Goal: Task Accomplishment & Management: Complete application form

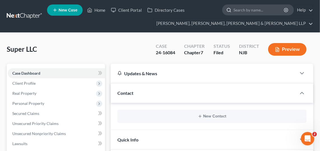
click at [244, 10] on input "search" at bounding box center [258, 10] width 51 height 10
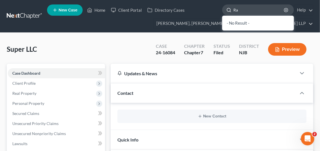
type input "R"
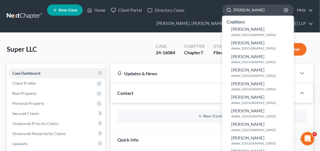
click at [238, 10] on input "[PERSON_NAME]" at bounding box center [258, 10] width 51 height 10
paste input "[PERSON_NAME]"
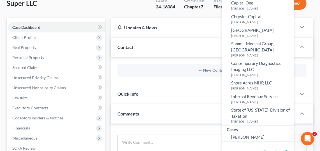
scroll to position [53, 0]
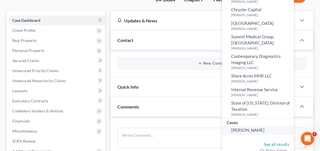
type input "[PERSON_NAME]"
click at [256, 128] on span "[PERSON_NAME]" at bounding box center [247, 130] width 33 height 5
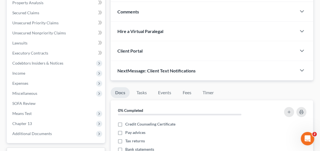
scroll to position [127, 0]
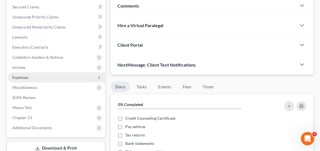
click at [52, 78] on span "Expenses" at bounding box center [56, 77] width 97 height 10
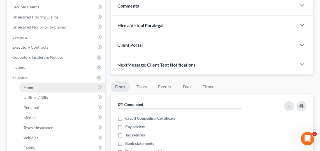
click at [58, 85] on link "Home" at bounding box center [62, 88] width 86 height 10
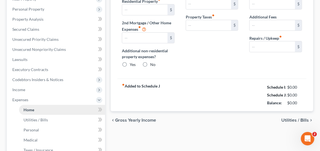
type input "0.00"
radio input "true"
type input "0.00"
type input "886.00"
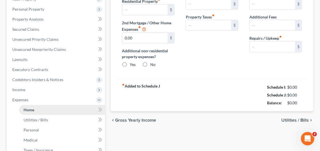
type input "0.00"
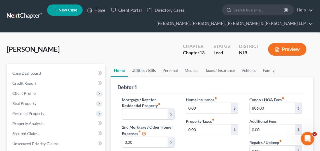
click at [144, 68] on link "Utilities / Bills" at bounding box center [143, 70] width 31 height 13
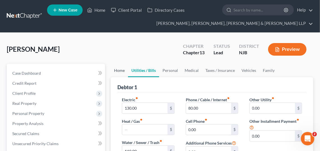
click at [123, 74] on link "Home" at bounding box center [119, 70] width 17 height 13
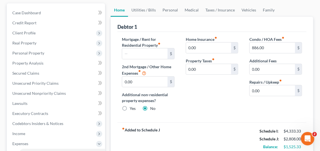
scroll to position [61, 0]
click at [152, 48] on input "text" at bounding box center [144, 53] width 45 height 11
click at [249, 104] on div "Condo / HOA Fees fiber_manual_record 886.00 $ Additional Fees 0.00 $ Repairs / …" at bounding box center [276, 76] width 64 height 80
click at [207, 47] on input "0.00" at bounding box center [208, 47] width 45 height 11
type input "120"
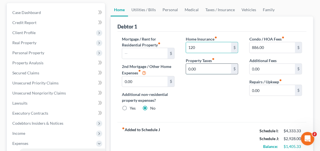
click at [213, 64] on input "0.00" at bounding box center [208, 69] width 45 height 11
click at [214, 48] on input "120" at bounding box center [208, 47] width 45 height 11
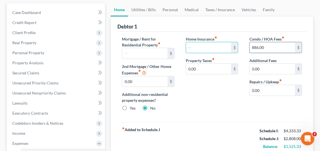
click at [273, 49] on input "886.00" at bounding box center [271, 47] width 45 height 11
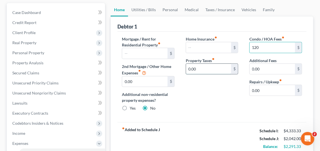
click at [202, 66] on input "0.00" at bounding box center [208, 69] width 45 height 11
click at [261, 48] on input "120" at bounding box center [271, 47] width 45 height 11
type input "886"
click at [195, 65] on input "0.00" at bounding box center [208, 69] width 45 height 11
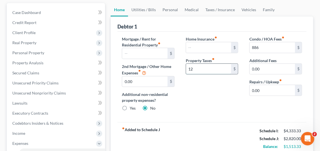
type input "1"
click at [198, 47] on input "text" at bounding box center [208, 47] width 45 height 11
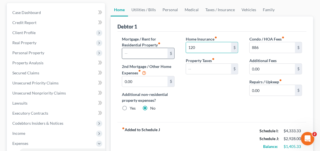
type input "120"
click at [151, 51] on input "text" at bounding box center [144, 53] width 45 height 11
click at [148, 10] on link "Utilities / Bills" at bounding box center [143, 9] width 31 height 13
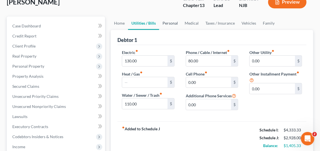
click at [168, 21] on link "Personal" at bounding box center [170, 23] width 22 height 13
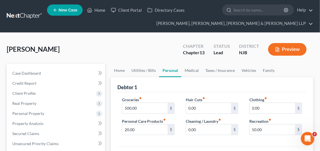
click at [142, 77] on div "Debtor 1" at bounding box center [211, 84] width 189 height 15
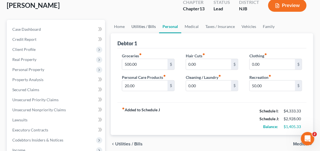
click at [146, 32] on link "Utilities / Bills" at bounding box center [143, 26] width 31 height 13
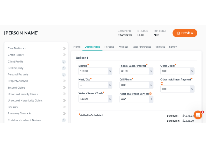
scroll to position [37, 0]
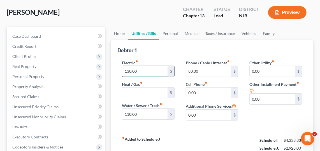
click at [148, 67] on input "130.00" at bounding box center [144, 71] width 45 height 11
type input "300"
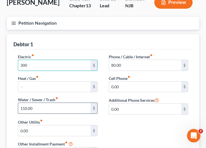
click at [55, 104] on input "110.00" at bounding box center [54, 108] width 72 height 11
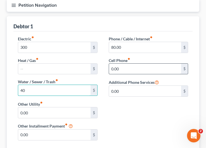
scroll to position [54, 0]
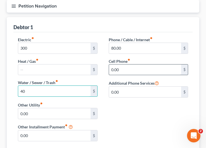
type input "40"
click at [134, 69] on input "0.00" at bounding box center [145, 69] width 72 height 11
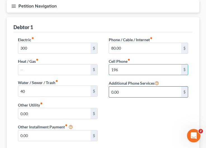
type input "196"
click at [135, 91] on input "0.00" at bounding box center [145, 91] width 72 height 11
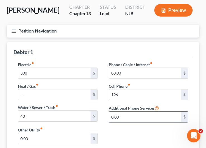
scroll to position [27, 0]
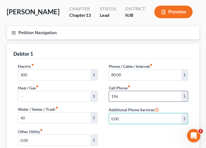
click at [125, 96] on input "196" at bounding box center [145, 96] width 72 height 11
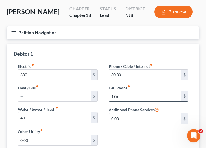
click at [125, 95] on input "196" at bounding box center [145, 96] width 72 height 11
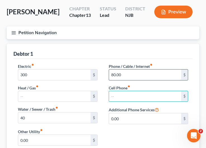
click at [123, 72] on input "80.00" at bounding box center [145, 74] width 72 height 11
click at [126, 72] on input "80.00" at bounding box center [145, 74] width 72 height 11
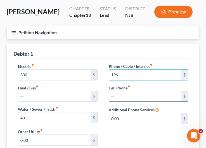
type input "196"
click at [135, 93] on input "text" at bounding box center [145, 96] width 72 height 11
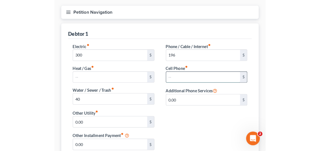
scroll to position [49, 0]
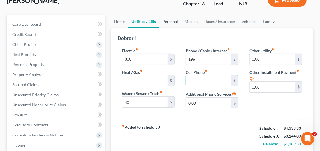
click at [169, 22] on link "Personal" at bounding box center [170, 21] width 22 height 13
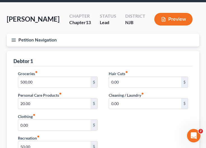
scroll to position [22, 0]
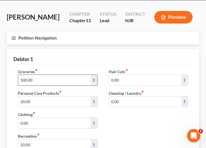
click at [29, 80] on input "500.00" at bounding box center [54, 80] width 72 height 11
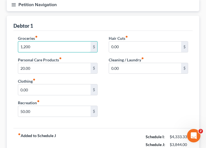
scroll to position [56, 0]
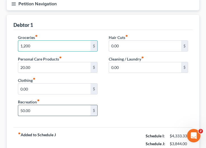
type input "1,200"
click at [74, 109] on input "50.00" at bounding box center [54, 110] width 72 height 11
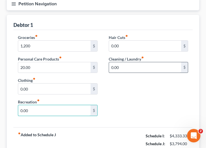
type input "0.00"
click at [145, 64] on input "0.00" at bounding box center [145, 67] width 72 height 11
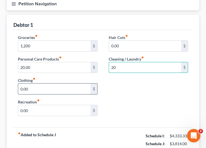
type input "20"
click at [55, 87] on input "0.00" at bounding box center [54, 88] width 72 height 11
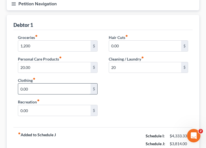
click at [86, 88] on input "0.00" at bounding box center [54, 88] width 72 height 11
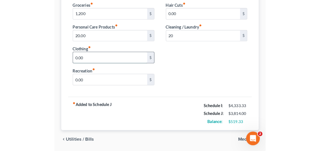
scroll to position [97, 0]
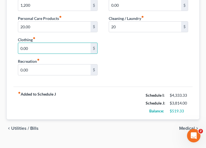
click at [177, 119] on div "chevron_left Utilities / Bills Medical chevron_right" at bounding box center [103, 128] width 193 height 18
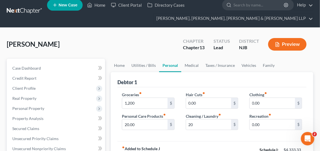
scroll to position [0, 0]
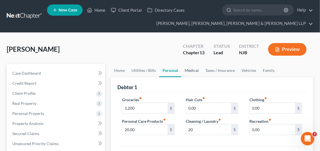
click at [190, 71] on link "Medical" at bounding box center [191, 70] width 21 height 13
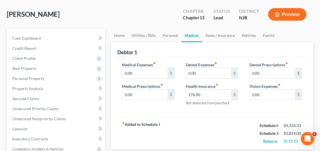
scroll to position [57, 0]
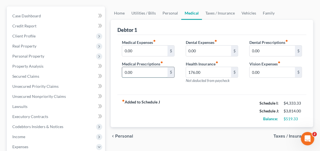
click at [159, 71] on input "0.00" at bounding box center [144, 72] width 45 height 11
type input "130"
click at [148, 47] on input "0.00" at bounding box center [144, 51] width 45 height 11
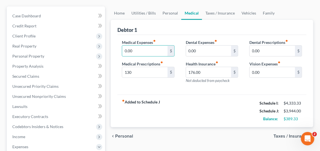
click at [238, 28] on div "Debtor 1" at bounding box center [211, 27] width 189 height 15
click at [221, 14] on link "Taxes / Insurance" at bounding box center [220, 12] width 36 height 13
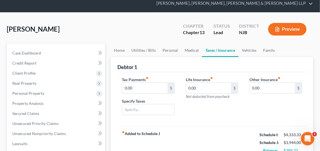
scroll to position [21, 0]
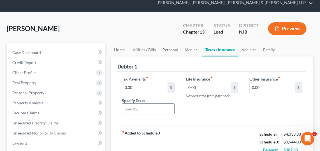
click at [160, 113] on input "text" at bounding box center [148, 109] width 52 height 11
click at [271, 86] on input "0.00" at bounding box center [271, 87] width 45 height 11
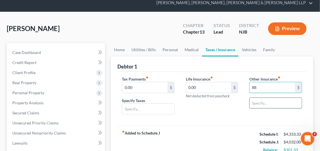
type input "88"
click at [265, 103] on input "text" at bounding box center [275, 103] width 52 height 11
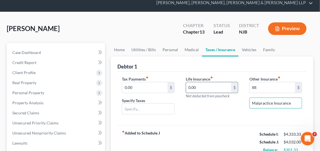
type input "Malpractice Insurance"
click at [225, 84] on input "0.00" at bounding box center [208, 87] width 45 height 11
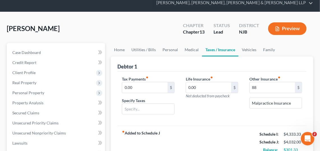
click at [242, 48] on link "Vehicles" at bounding box center [248, 49] width 21 height 13
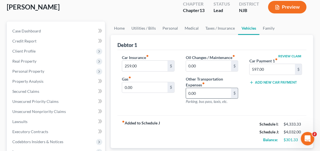
scroll to position [43, 0]
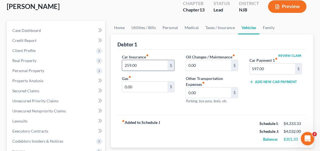
click at [131, 64] on input "259.00" at bounding box center [144, 65] width 45 height 11
type input "295.00"
click at [140, 85] on input "0.00" at bounding box center [144, 87] width 45 height 11
type input "400"
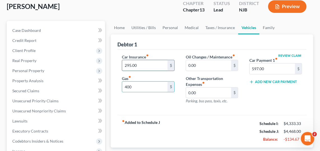
click at [158, 67] on input "295.00" at bounding box center [144, 65] width 45 height 11
click at [224, 25] on link "Taxes / Insurance" at bounding box center [220, 27] width 36 height 13
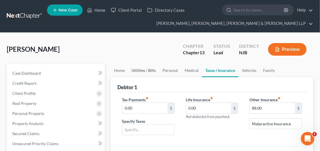
click at [146, 70] on link "Utilities / Bills" at bounding box center [143, 70] width 31 height 13
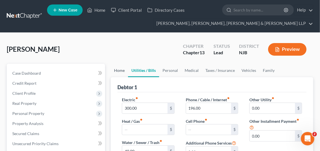
click at [124, 67] on link "Home" at bounding box center [119, 70] width 17 height 13
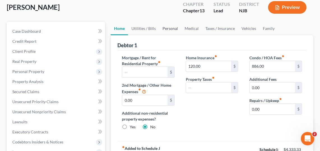
click at [172, 27] on link "Personal" at bounding box center [170, 28] width 22 height 13
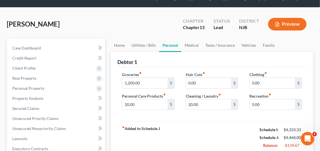
scroll to position [35, 0]
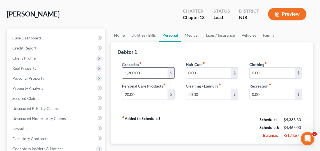
click at [148, 74] on input "1,200.00" at bounding box center [144, 73] width 45 height 11
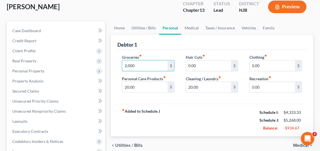
scroll to position [44, 0]
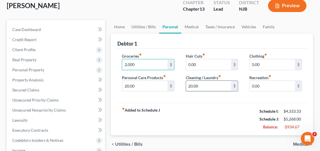
type input "2,000"
click at [209, 89] on input "20.00" at bounding box center [208, 86] width 45 height 11
click at [290, 83] on input "0.00" at bounding box center [271, 86] width 45 height 11
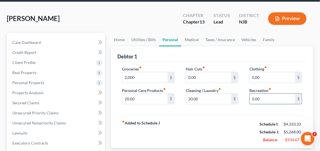
scroll to position [28, 0]
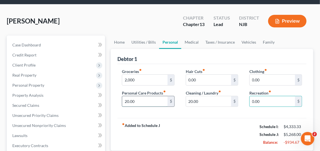
click at [142, 98] on input "20.00" at bounding box center [144, 101] width 45 height 11
paste input "[PERSON_NAME]"
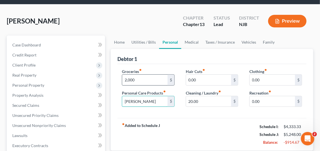
type input "[PERSON_NAME]"
click at [156, 76] on input "2,000" at bounding box center [144, 80] width 45 height 11
click at [153, 100] on input "[PERSON_NAME]" at bounding box center [144, 101] width 45 height 11
type input "3"
type input "20"
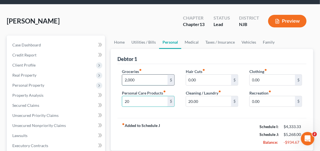
click at [124, 78] on input "2,000" at bounding box center [144, 80] width 45 height 11
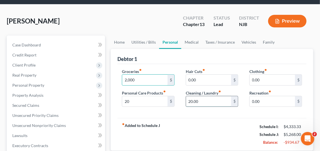
click at [205, 102] on input "20.00" at bounding box center [208, 101] width 45 height 11
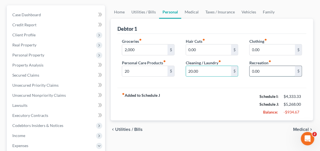
click at [271, 67] on input "0.00" at bounding box center [271, 71] width 45 height 11
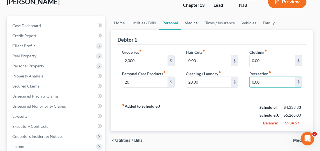
click at [186, 22] on link "Medical" at bounding box center [191, 22] width 21 height 13
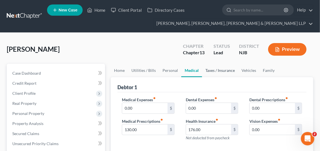
click at [222, 67] on link "Taxes / Insurance" at bounding box center [220, 70] width 36 height 13
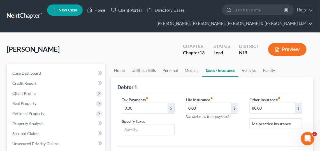
click at [251, 65] on link "Vehicles" at bounding box center [248, 70] width 21 height 13
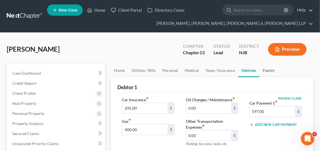
click at [263, 76] on link "Family" at bounding box center [268, 70] width 18 height 13
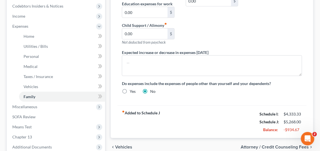
scroll to position [183, 0]
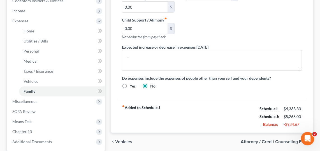
click at [130, 83] on label "Yes" at bounding box center [133, 86] width 6 height 6
click at [132, 83] on input "Yes" at bounding box center [134, 85] width 4 height 4
radio input "true"
radio input "false"
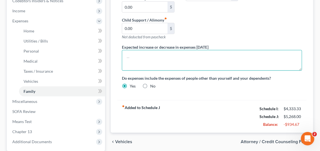
click at [171, 58] on textarea at bounding box center [212, 60] width 180 height 21
type textarea "D"
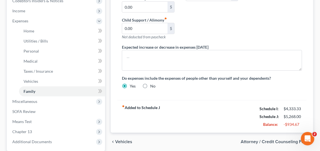
click at [150, 83] on label "No" at bounding box center [152, 86] width 5 height 6
click at [152, 83] on input "No" at bounding box center [154, 85] width 4 height 4
radio input "true"
radio input "false"
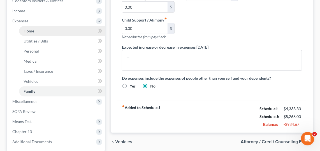
click at [41, 29] on link "Home" at bounding box center [62, 31] width 86 height 10
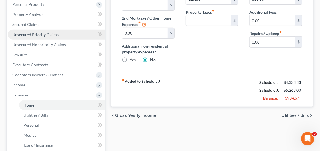
scroll to position [97, 0]
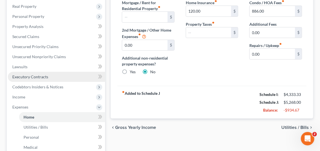
click at [54, 72] on link "Executory Contracts" at bounding box center [56, 77] width 97 height 10
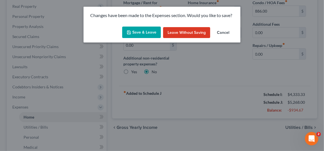
click at [151, 32] on button "Save & Leave" at bounding box center [141, 33] width 39 height 12
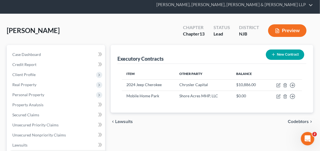
scroll to position [20, 0]
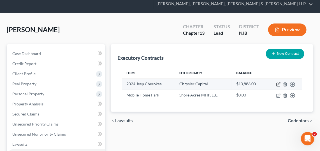
click at [277, 82] on icon "button" at bounding box center [278, 84] width 4 height 4
select select "45"
select select "0"
select select "1"
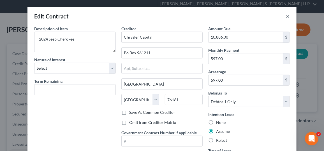
click at [285, 18] on button "×" at bounding box center [287, 16] width 4 height 7
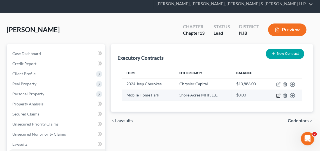
click at [277, 94] on icon "button" at bounding box center [278, 95] width 4 height 4
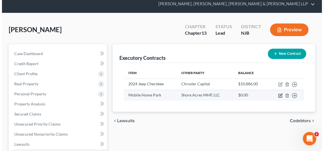
select select "33"
select select "0"
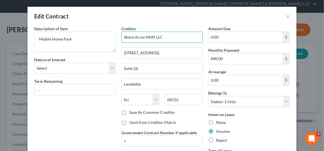
click at [144, 34] on input "Shore Acres MHP, LLC" at bounding box center [161, 37] width 81 height 11
click at [286, 13] on button "×" at bounding box center [287, 16] width 4 height 7
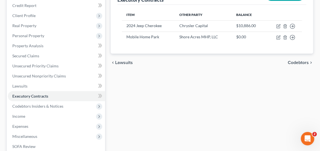
scroll to position [78, 0]
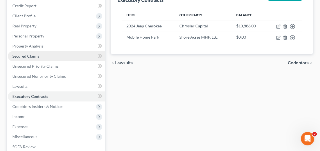
click at [55, 59] on link "Secured Claims" at bounding box center [56, 56] width 97 height 10
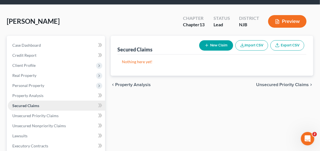
scroll to position [27, 0]
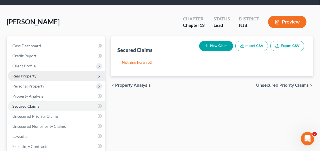
click at [46, 79] on span "Real Property" at bounding box center [56, 76] width 97 height 10
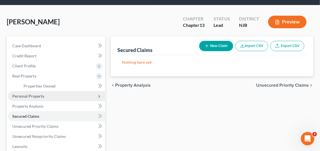
click at [53, 98] on span "Personal Property" at bounding box center [56, 96] width 97 height 10
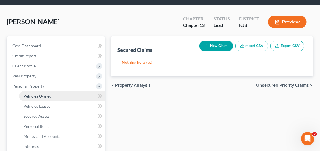
click at [70, 93] on link "Vehicles Owned" at bounding box center [62, 96] width 86 height 10
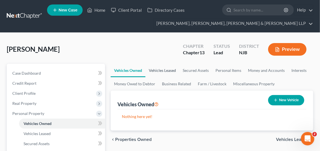
click at [161, 64] on link "Vehicles Leased" at bounding box center [162, 70] width 34 height 13
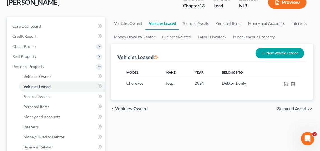
scroll to position [50, 0]
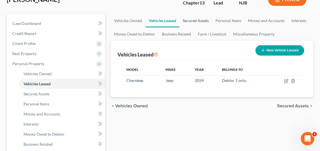
click at [203, 20] on link "Secured Assets" at bounding box center [195, 20] width 33 height 13
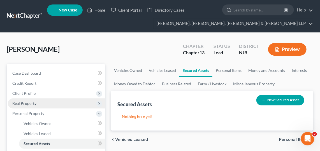
click at [49, 101] on span "Real Property" at bounding box center [56, 104] width 97 height 10
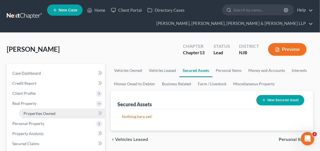
click at [52, 111] on span "Properties Owned" at bounding box center [40, 113] width 32 height 5
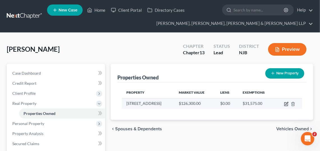
click at [288, 104] on icon "button" at bounding box center [286, 104] width 4 height 4
select select "33"
select select "0"
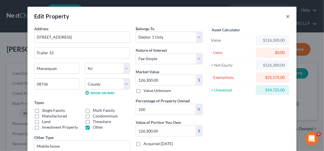
click at [285, 16] on button "×" at bounding box center [287, 16] width 4 height 7
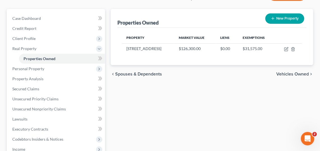
scroll to position [56, 0]
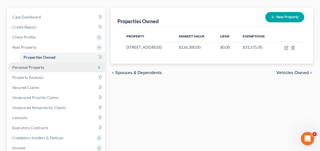
click at [85, 65] on span "Personal Property" at bounding box center [56, 67] width 97 height 10
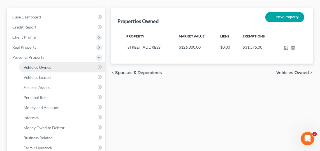
click at [76, 67] on link "Vehicles Owned" at bounding box center [62, 67] width 86 height 10
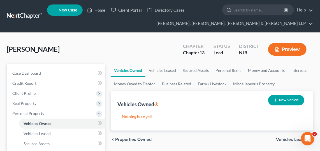
click at [284, 100] on button "New Vehicle" at bounding box center [286, 100] width 36 height 10
select select "0"
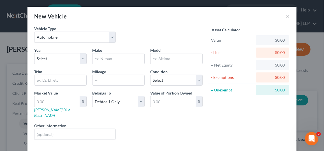
scroll to position [22, 0]
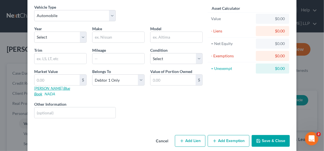
click at [49, 86] on link "[PERSON_NAME] Blue Book" at bounding box center [52, 91] width 36 height 10
click at [190, 17] on div "Vehicle Type Select Automobile Truck Trailer Watercraft Aircraft Motor Home Atv…" at bounding box center [118, 15] width 174 height 22
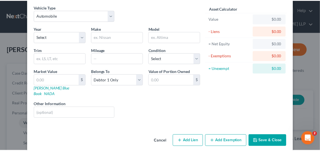
scroll to position [0, 0]
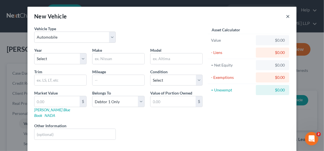
click at [286, 13] on button "×" at bounding box center [287, 16] width 4 height 7
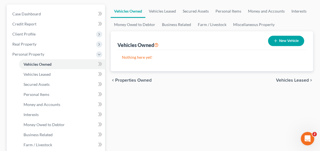
scroll to position [71, 0]
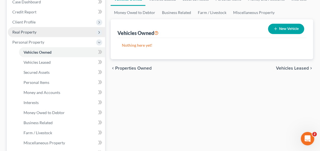
click at [44, 35] on span "Real Property" at bounding box center [56, 32] width 97 height 10
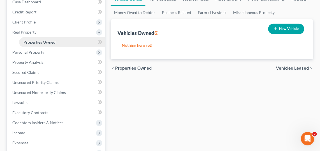
click at [74, 42] on link "Properties Owned" at bounding box center [62, 42] width 86 height 10
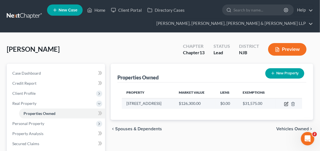
click at [285, 103] on icon "button" at bounding box center [286, 104] width 4 height 4
select select "33"
select select "12"
select select "0"
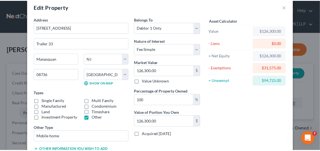
scroll to position [8, 0]
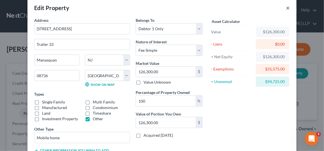
click at [286, 8] on button "×" at bounding box center [287, 7] width 4 height 7
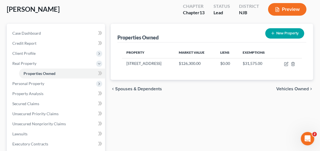
scroll to position [36, 0]
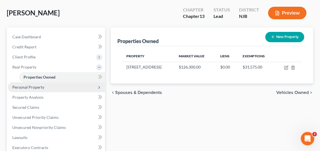
click at [65, 84] on span "Personal Property" at bounding box center [56, 87] width 97 height 10
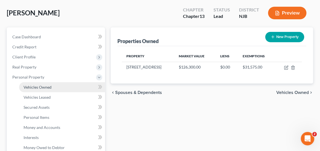
click at [67, 86] on link "Vehicles Owned" at bounding box center [62, 87] width 86 height 10
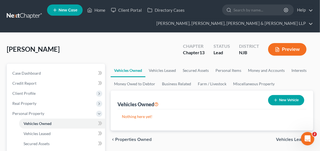
click at [278, 104] on button "New Vehicle" at bounding box center [286, 100] width 36 height 10
select select "0"
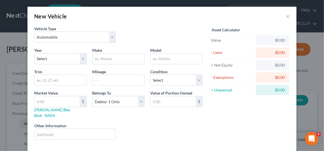
click at [283, 100] on div "Asset Calculator Value $0.00 - Liens $0.00 = Net Equity $0.00 - Exemptions $0.0…" at bounding box center [248, 85] width 87 height 119
click at [108, 35] on select "Select Automobile Truck Trailer Watercraft Aircraft Motor Home Atv Other Vehicle" at bounding box center [74, 37] width 81 height 11
select select "2"
click at [34, 32] on select "Select Automobile Truck Trailer Watercraft Aircraft Motor Home Atv Other Vehicle" at bounding box center [74, 37] width 81 height 11
click at [80, 60] on select "Select 2026 2025 2024 2023 2022 2021 2020 2019 2018 2017 2016 2015 2014 2013 20…" at bounding box center [60, 58] width 52 height 11
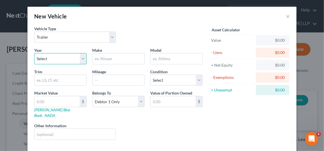
select select "55"
click at [34, 53] on select "Select 2026 2025 2024 2023 2022 2021 2020 2019 2018 2017 2016 2015 2014 2013 20…" at bounding box center [60, 58] width 52 height 11
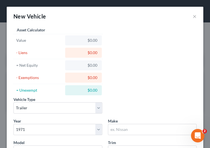
click at [168, 44] on div "Vehicle Type Select Automobile Truck Trailer Watercraft Aircraft Motor Home Atv…" at bounding box center [105, 131] width 189 height 210
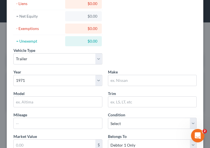
scroll to position [51, 0]
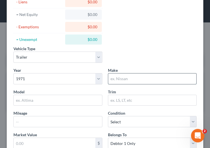
click at [135, 76] on input "text" at bounding box center [152, 78] width 88 height 11
click at [171, 38] on div "Vehicle Type Select Automobile Truck Trailer Watercraft Aircraft Motor Home Atv…" at bounding box center [105, 80] width 189 height 210
click at [117, 77] on input "Mor" at bounding box center [152, 78] width 88 height 11
type input "M"
click at [173, 76] on input "MOR" at bounding box center [152, 78] width 88 height 11
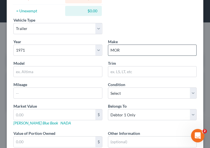
scroll to position [79, 0]
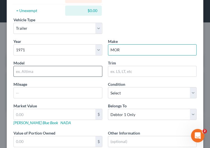
click at [54, 69] on input "text" at bounding box center [58, 71] width 88 height 11
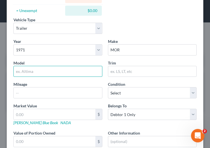
click at [168, 61] on div "Trim" at bounding box center [152, 68] width 95 height 17
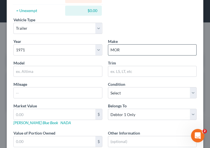
click at [139, 45] on input "MOR" at bounding box center [152, 50] width 88 height 11
type input "M"
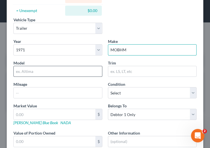
type input "MOBHM"
click at [34, 72] on input "text" at bounding box center [58, 71] width 88 height 11
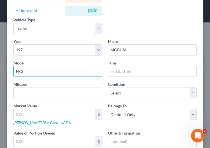
type input "FK3"
click at [196, 89] on div "Vehicle Type Select Automobile Truck Trailer Watercraft Aircraft Motor Home Atv…" at bounding box center [105, 56] width 197 height 220
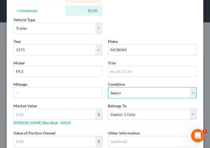
click at [189, 92] on select "Select Excellent Very Good Good Fair Poor" at bounding box center [152, 92] width 89 height 11
select select "2"
click at [108, 87] on select "Select Excellent Very Good Good Fair Poor" at bounding box center [152, 92] width 89 height 11
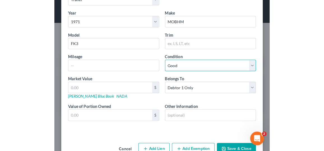
scroll to position [121, 0]
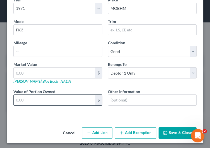
click at [71, 96] on input "text" at bounding box center [55, 100] width 82 height 11
type input "80,000"
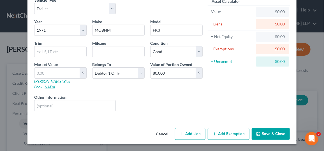
scroll to position [22, 0]
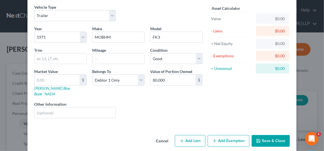
click at [42, 133] on div "Cancel Add Lien Add Lease Add Exemption Save & Close" at bounding box center [161, 142] width 269 height 18
click at [59, 83] on input "text" at bounding box center [56, 80] width 45 height 11
type input "8"
type input "8.00"
type input "80"
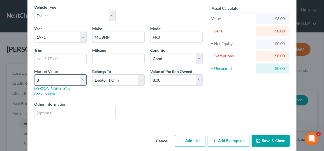
type input "80.00"
type input "8"
type input "8.00"
type input "80"
type input "80.00"
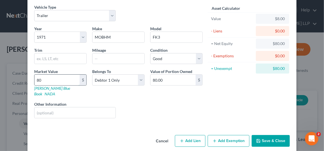
type input "800"
type input "800.00"
type input "8000"
type input "8,000.00"
type input "8,0000"
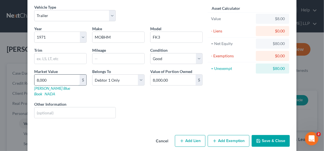
type input "80,000.00"
type input "80,000"
click at [267, 135] on button "Save & Close" at bounding box center [270, 141] width 38 height 12
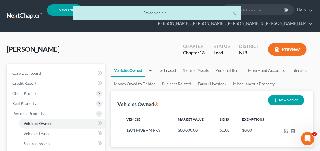
click at [157, 76] on link "Vehicles Leased" at bounding box center [162, 70] width 34 height 13
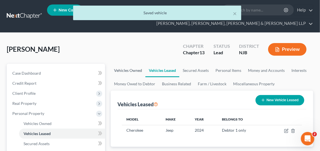
click at [135, 76] on link "Vehicles Owned" at bounding box center [128, 70] width 35 height 13
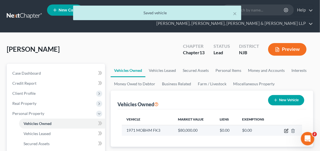
click at [287, 129] on icon "button" at bounding box center [286, 130] width 3 height 3
select select "2"
select select "55"
select select "2"
select select "0"
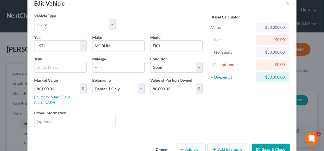
scroll to position [22, 0]
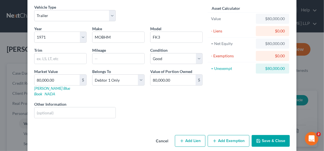
click at [240, 135] on button "Add Exemption" at bounding box center [228, 141] width 42 height 12
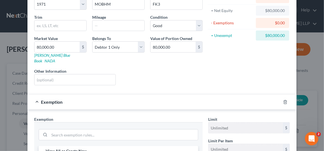
scroll to position [115, 0]
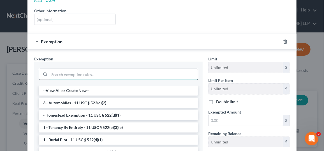
click at [180, 69] on input "search" at bounding box center [123, 74] width 148 height 11
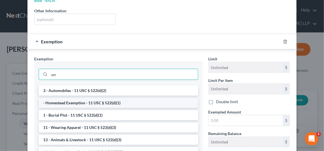
type input "un"
click at [162, 98] on li "- Homestead Exemption - 11 USC § 522(d)(1)" at bounding box center [118, 103] width 159 height 10
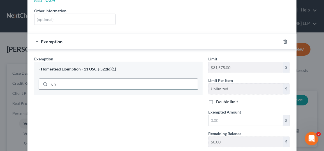
click at [69, 79] on input "un" at bounding box center [123, 84] width 148 height 11
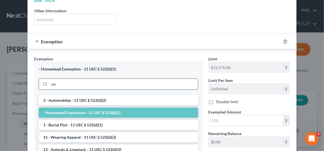
click at [70, 79] on input "un" at bounding box center [123, 84] width 148 height 11
click at [68, 79] on input "un" at bounding box center [123, 84] width 148 height 11
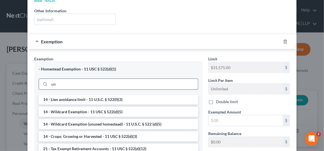
scroll to position [64, 0]
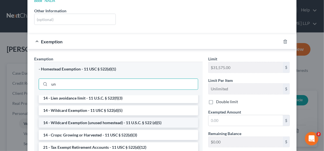
click at [144, 118] on li "14 - Wildcard Exemption (unused homestead) - 11 U.S.C. § 522 (d)(5)" at bounding box center [118, 123] width 159 height 10
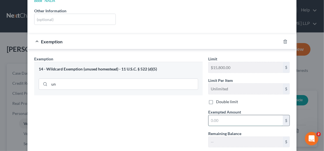
click at [226, 115] on input "text" at bounding box center [245, 120] width 74 height 11
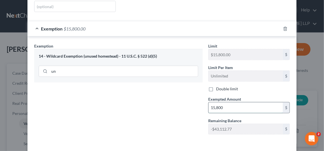
scroll to position [131, 0]
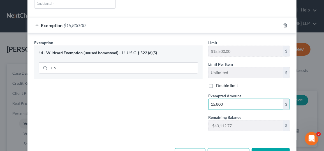
type input "15,800"
click at [262, 148] on button "Save & Close" at bounding box center [270, 154] width 38 height 12
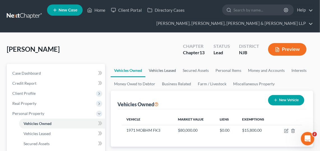
click at [166, 71] on link "Vehicles Leased" at bounding box center [162, 70] width 34 height 13
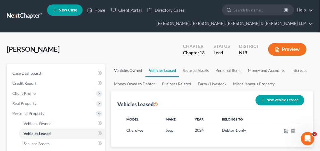
click at [132, 66] on link "Vehicles Owned" at bounding box center [128, 70] width 35 height 13
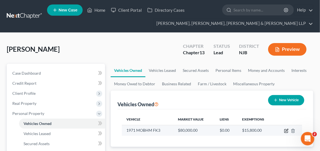
click at [287, 130] on icon "button" at bounding box center [286, 131] width 4 height 4
select select "2"
select select "55"
select select "2"
select select "0"
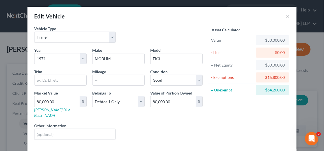
scroll to position [37, 0]
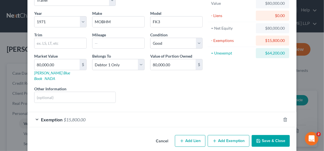
click at [276, 135] on button "Save & Close" at bounding box center [270, 141] width 38 height 12
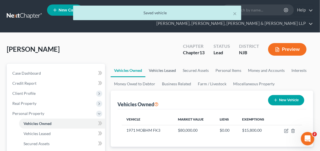
click at [160, 68] on link "Vehicles Leased" at bounding box center [162, 70] width 34 height 13
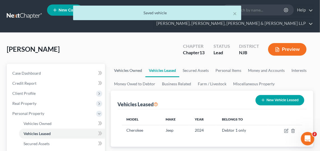
click at [129, 66] on link "Vehicles Owned" at bounding box center [128, 70] width 35 height 13
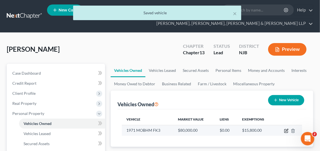
click at [286, 130] on icon "button" at bounding box center [286, 130] width 3 height 3
select select "2"
select select "55"
select select "2"
select select "0"
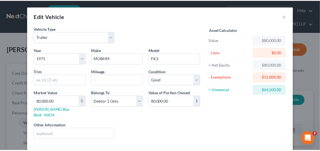
scroll to position [37, 0]
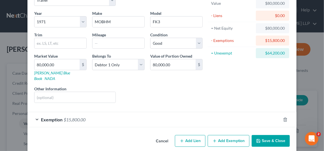
click at [271, 137] on button "Save & Close" at bounding box center [270, 141] width 38 height 12
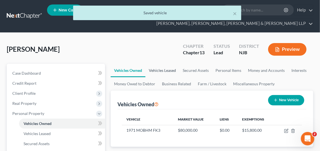
click at [156, 66] on link "Vehicles Leased" at bounding box center [162, 70] width 34 height 13
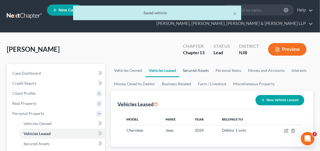
click at [190, 71] on link "Secured Assets" at bounding box center [195, 70] width 33 height 13
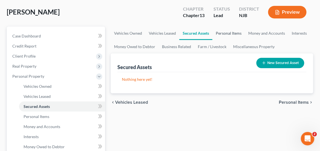
click at [230, 34] on link "Personal Items" at bounding box center [228, 33] width 32 height 13
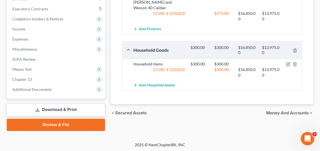
click at [277, 67] on div "$13,975.00" at bounding box center [271, 72] width 24 height 11
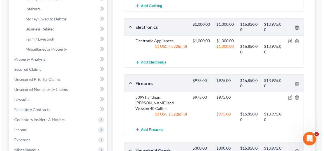
scroll to position [166, 0]
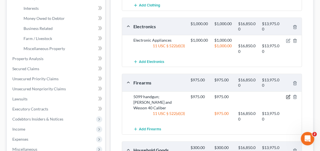
click at [288, 95] on icon "button" at bounding box center [288, 97] width 4 height 4
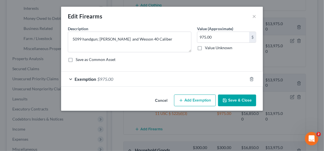
click at [242, 52] on div "Description * 5099 handgun; [PERSON_NAME] and [PERSON_NAME] 40 Caliber Value (A…" at bounding box center [162, 46] width 194 height 41
click at [233, 34] on input "975.00" at bounding box center [223, 37] width 52 height 11
type input "3,700"
click at [212, 79] on div "Exemption $975.00" at bounding box center [154, 79] width 186 height 15
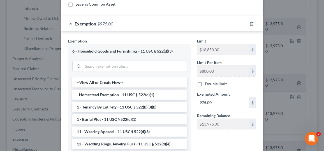
scroll to position [55, 0]
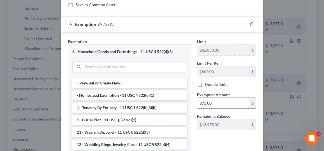
click at [231, 101] on input "975.00" at bounding box center [223, 103] width 52 height 11
type input "0"
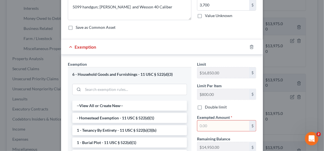
scroll to position [34, 0]
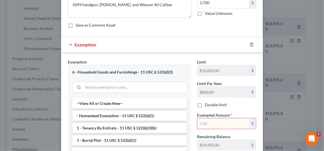
click at [211, 121] on input "text" at bounding box center [223, 123] width 52 height 11
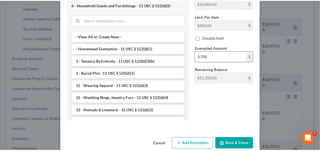
scroll to position [110, 0]
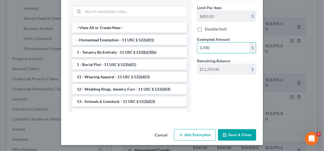
type input "3,700"
click at [224, 139] on button "Save & Close" at bounding box center [237, 135] width 38 height 12
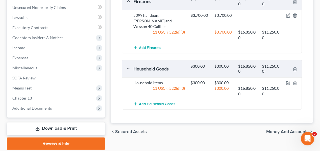
scroll to position [266, 0]
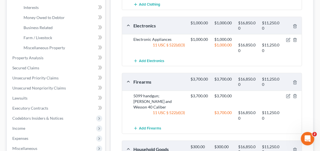
click at [277, 52] on div "Electronic Appliances $1,000.00 $1,000.00 11 USC § 522(d)(3) $1,000.00 $16,850.…" at bounding box center [211, 45] width 179 height 22
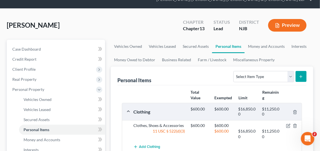
scroll to position [24, 0]
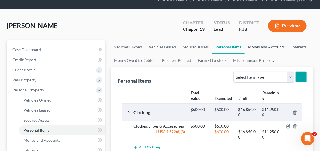
click at [262, 45] on link "Money and Accounts" at bounding box center [265, 46] width 43 height 13
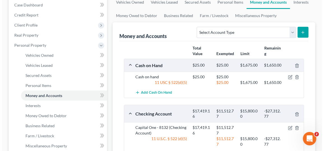
scroll to position [69, 0]
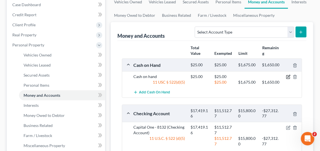
click at [288, 77] on icon "button" at bounding box center [288, 77] width 4 height 4
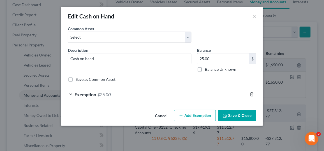
click at [251, 94] on line "button" at bounding box center [251, 94] width 0 height 1
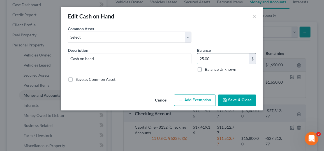
click at [222, 59] on input "25.00" at bounding box center [223, 58] width 52 height 11
click at [240, 101] on button "Save & Close" at bounding box center [237, 101] width 38 height 12
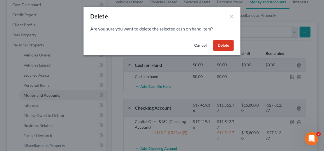
click at [224, 45] on button "Delete" at bounding box center [223, 45] width 20 height 11
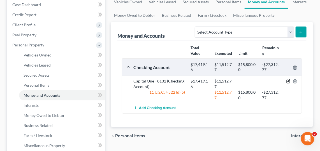
click at [288, 80] on icon "button" at bounding box center [288, 81] width 3 height 3
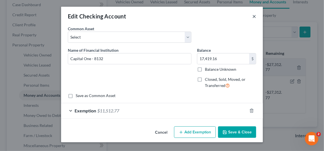
click at [255, 14] on button "×" at bounding box center [254, 16] width 4 height 7
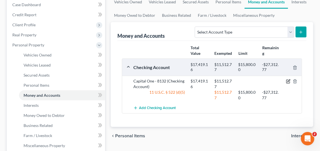
click at [288, 79] on icon "button" at bounding box center [288, 81] width 4 height 4
click at [288, 81] on icon "button" at bounding box center [288, 81] width 3 height 3
click at [286, 80] on icon "button" at bounding box center [287, 81] width 3 height 3
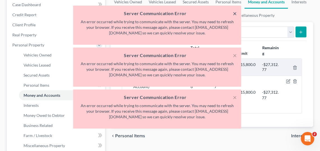
click at [235, 12] on button "×" at bounding box center [235, 13] width 4 height 7
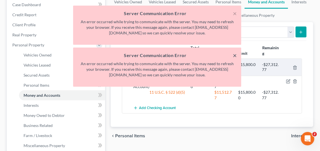
click at [235, 55] on button "×" at bounding box center [235, 55] width 4 height 7
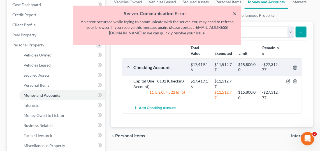
click at [235, 12] on button "×" at bounding box center [235, 13] width 4 height 7
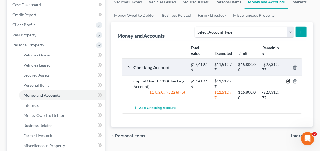
click at [289, 81] on icon "button" at bounding box center [288, 81] width 4 height 4
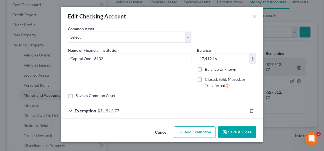
click at [202, 110] on div "Exemption $11,512.77" at bounding box center [154, 110] width 186 height 15
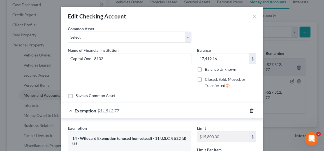
click at [250, 110] on polyline "button" at bounding box center [251, 110] width 3 height 0
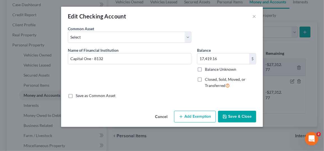
click at [202, 113] on button "Add Exemption" at bounding box center [195, 117] width 42 height 12
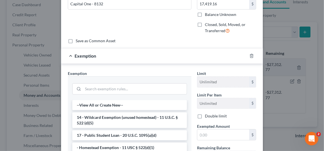
scroll to position [68, 0]
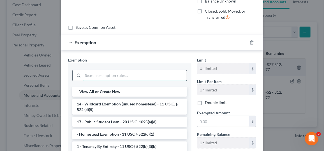
click at [154, 77] on input "search" at bounding box center [135, 75] width 104 height 11
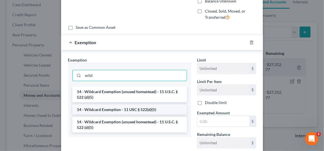
type input "wild"
click at [166, 107] on li "14 - Wildcard Exemption - 11 USC § 522(d)(5)" at bounding box center [129, 110] width 114 height 10
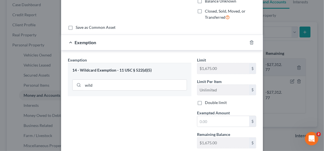
click at [222, 111] on span "Exempted Amount" at bounding box center [213, 113] width 33 height 5
click at [220, 118] on input "text" at bounding box center [223, 121] width 52 height 11
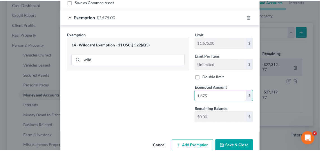
scroll to position [104, 0]
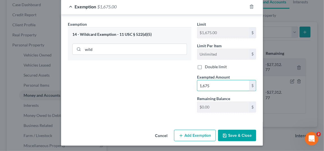
type input "1,675"
click at [233, 133] on button "Save & Close" at bounding box center [237, 136] width 38 height 12
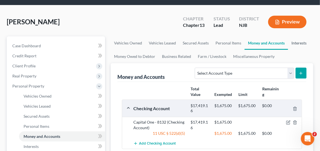
click at [298, 46] on link "Interests" at bounding box center [299, 42] width 22 height 13
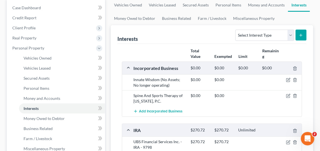
scroll to position [76, 0]
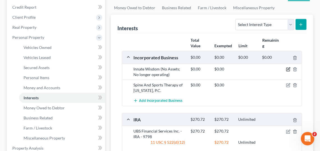
click at [289, 68] on icon "button" at bounding box center [288, 69] width 3 height 3
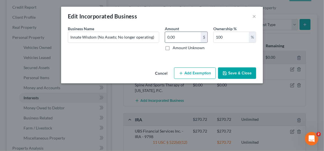
click at [188, 39] on input "0.00" at bounding box center [183, 37] width 36 height 11
click at [248, 16] on div "Edit Incorporated Business ×" at bounding box center [162, 16] width 202 height 19
click at [255, 18] on button "×" at bounding box center [254, 16] width 4 height 7
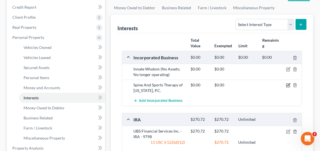
click at [286, 84] on icon "button" at bounding box center [287, 85] width 3 height 3
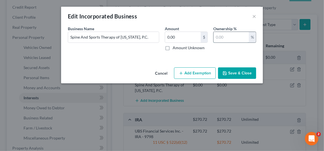
click at [235, 36] on input "text" at bounding box center [230, 37] width 35 height 11
type input "100"
click at [235, 78] on button "Save & Close" at bounding box center [237, 73] width 38 height 12
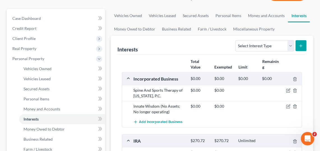
scroll to position [55, 0]
click at [144, 26] on link "Money Owed to Debtor" at bounding box center [135, 29] width 48 height 13
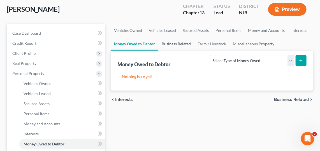
click at [183, 46] on link "Business Related" at bounding box center [176, 43] width 36 height 13
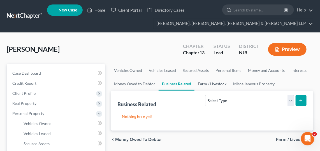
click at [207, 84] on link "Farm / Livestock" at bounding box center [211, 83] width 35 height 13
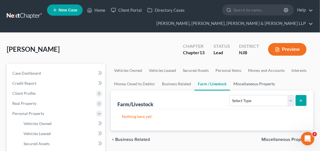
click at [261, 86] on link "Miscellaneous Property" at bounding box center [254, 83] width 48 height 13
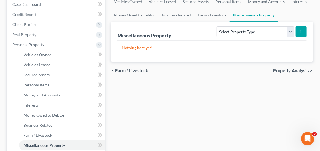
scroll to position [69, 0]
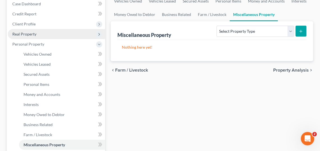
click at [15, 36] on span "Real Property" at bounding box center [56, 34] width 97 height 10
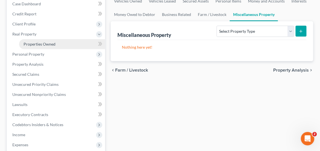
click at [27, 43] on span "Properties Owned" at bounding box center [40, 44] width 32 height 5
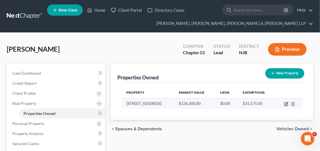
click at [286, 102] on icon "button" at bounding box center [286, 104] width 4 height 4
select select "33"
select select "12"
select select "0"
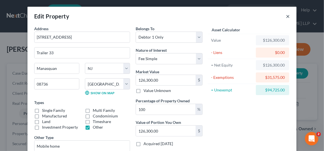
click at [285, 19] on button "×" at bounding box center [287, 16] width 4 height 7
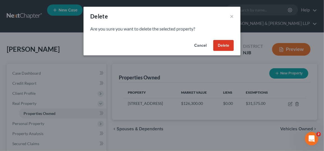
click at [294, 105] on div "Delete × Are you sure you want to delete the selected property? Cancel Delete" at bounding box center [162, 75] width 324 height 151
click at [294, 102] on div "Delete × Are you sure you want to delete the selected property? Cancel Delete" at bounding box center [162, 75] width 324 height 151
click at [221, 47] on button "Delete" at bounding box center [223, 45] width 20 height 11
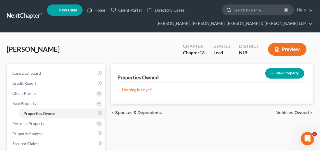
click at [238, 8] on input "search" at bounding box center [258, 10] width 51 height 10
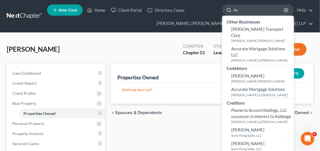
type input "A"
type input "L"
type input "A"
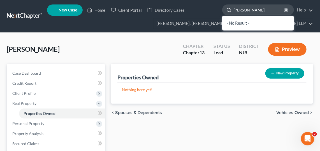
type input "[PERSON_NAME]"
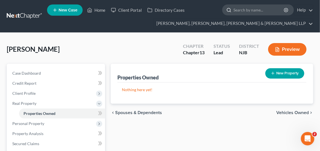
click at [247, 14] on input "search" at bounding box center [258, 10] width 51 height 10
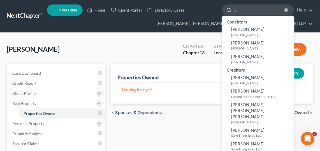
type input "L"
type input "[PERSON_NAME]"
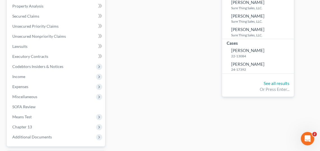
scroll to position [128, 0]
click at [278, 81] on link "See all results" at bounding box center [276, 83] width 26 height 5
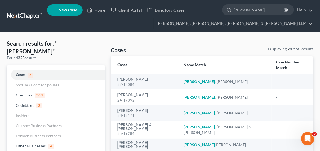
scroll to position [13, 0]
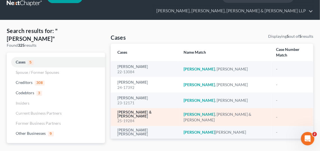
click at [127, 111] on link "[PERSON_NAME] & [PERSON_NAME]" at bounding box center [145, 115] width 57 height 8
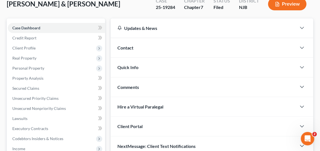
scroll to position [45, 0]
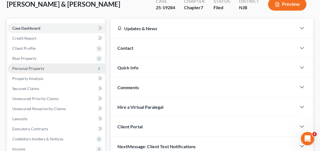
click at [63, 72] on span "Personal Property" at bounding box center [56, 69] width 97 height 10
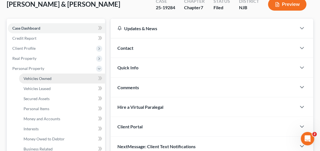
click at [59, 79] on link "Vehicles Owned" at bounding box center [62, 79] width 86 height 10
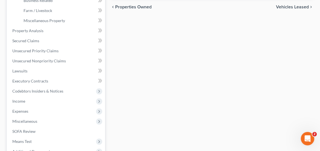
scroll to position [193, 0]
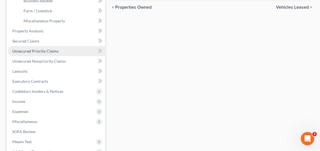
click at [62, 49] on link "Unsecured Priority Claims" at bounding box center [56, 51] width 97 height 10
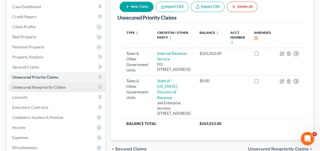
click at [48, 85] on span "Unsecured Nonpriority Claims" at bounding box center [38, 87] width 53 height 5
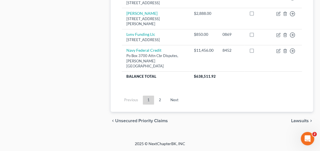
scroll to position [704, 0]
click at [161, 100] on link "2" at bounding box center [159, 100] width 11 height 9
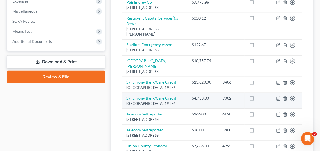
click at [198, 101] on div "$4,733.00" at bounding box center [202, 98] width 22 height 6
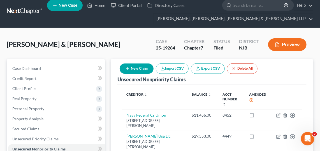
scroll to position [27, 0]
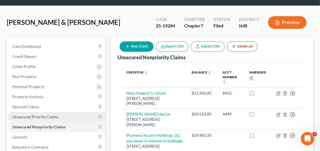
click at [44, 116] on span "Unsecured Priority Claims" at bounding box center [35, 116] width 46 height 5
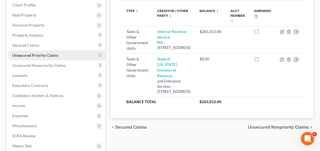
scroll to position [87, 0]
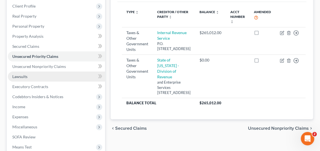
click at [27, 77] on span "Lawsuits" at bounding box center [19, 76] width 15 height 5
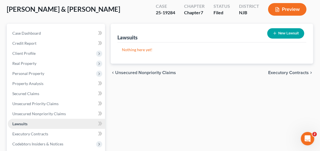
scroll to position [41, 0]
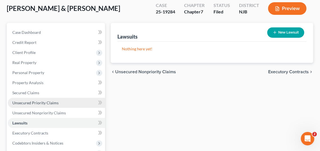
click at [52, 104] on span "Unsecured Priority Claims" at bounding box center [35, 102] width 46 height 5
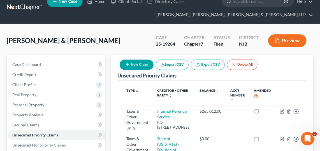
scroll to position [155, 0]
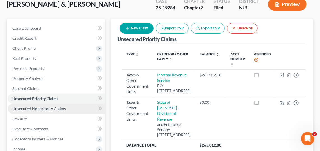
click at [67, 107] on link "Unsecured Nonpriority Claims" at bounding box center [56, 109] width 97 height 10
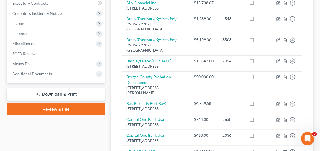
scroll to position [170, 0]
